Goal: Task Accomplishment & Management: Manage account settings

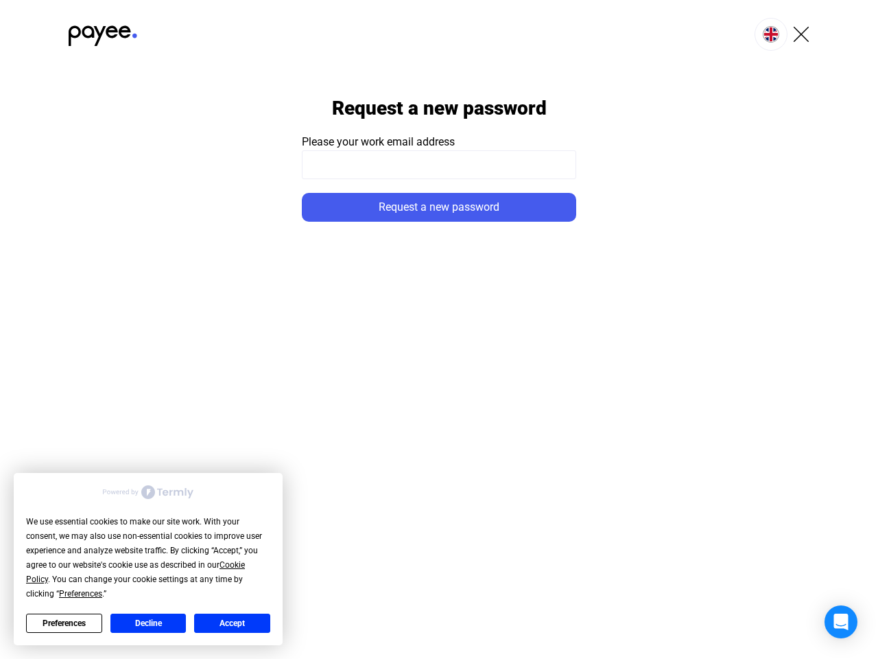
click at [136, 572] on div "We use essential cookies to make our site work. With your consent, we may also …" at bounding box center [148, 558] width 244 height 86
click at [80, 594] on span "Preferences" at bounding box center [80, 594] width 43 height 10
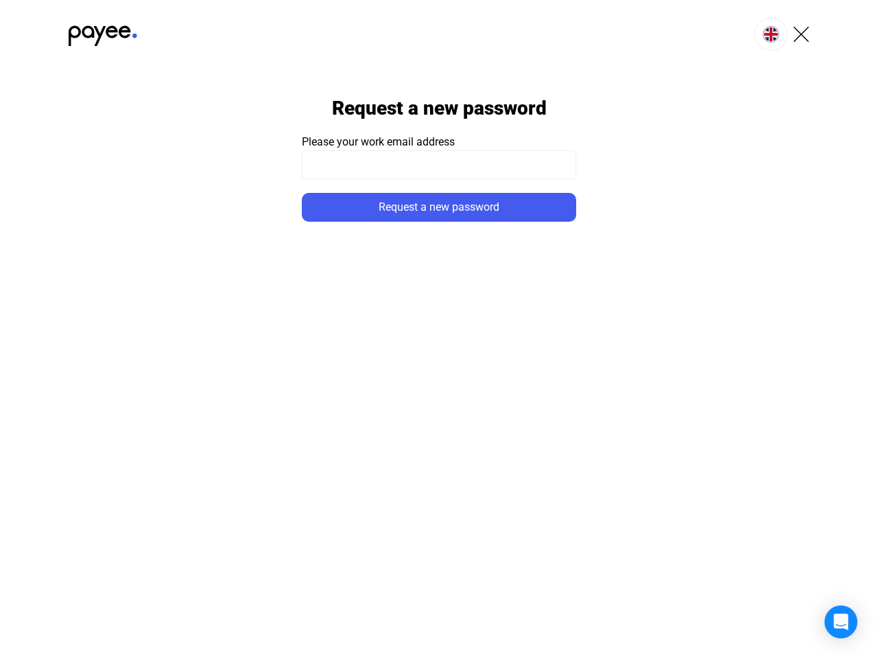
click at [64, 222] on html "Request a new password Please your work email address Request a new password" at bounding box center [439, 111] width 878 height 222
click at [148, 222] on html "Request a new password Please your work email address Request a new password" at bounding box center [439, 111] width 878 height 222
click at [232, 222] on html "Request a new password Please your work email address Request a new password" at bounding box center [439, 111] width 878 height 222
click at [771, 34] on img at bounding box center [771, 34] width 16 height 16
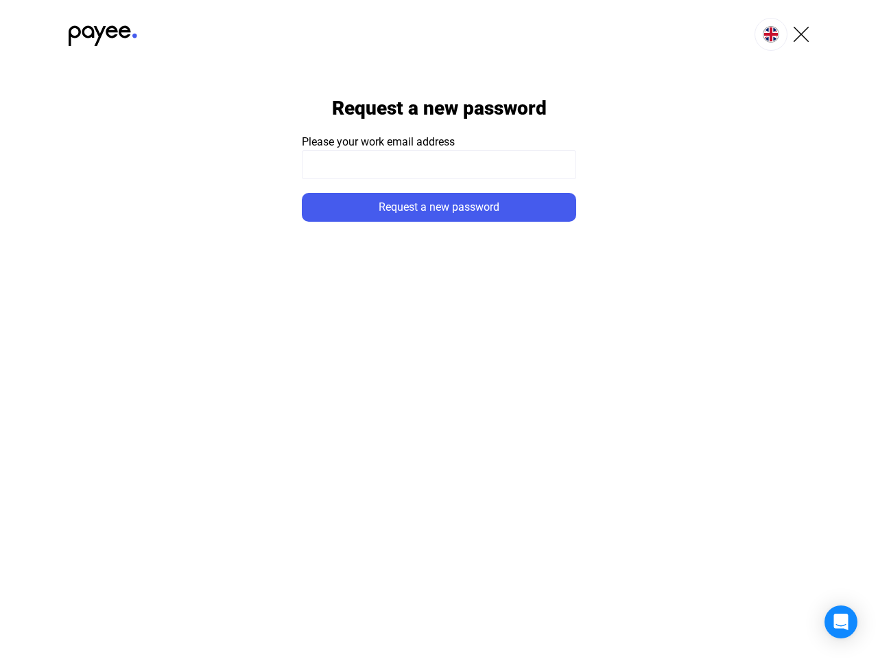
click at [439, 207] on div "Request a new password" at bounding box center [439, 207] width 266 height 16
click at [841, 622] on icon "Open Intercom Messenger" at bounding box center [841, 621] width 14 height 16
